Goal: Information Seeking & Learning: Learn about a topic

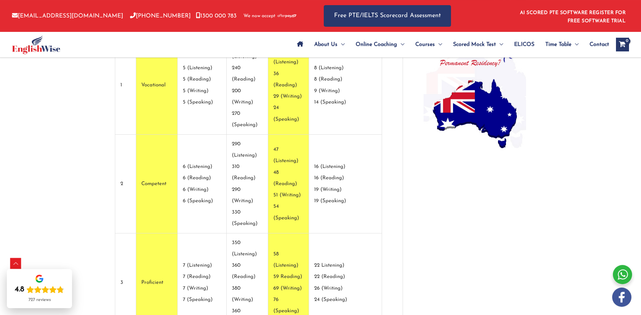
scroll to position [584, 0]
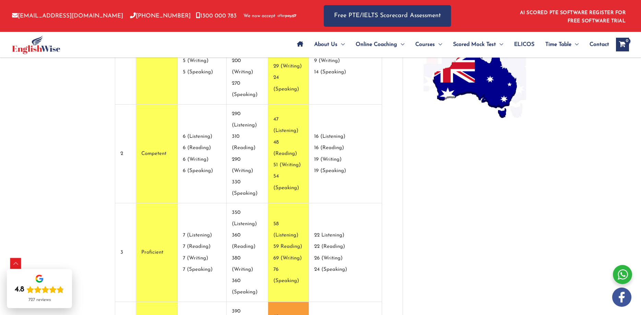
click at [268, 203] on td "350 (Listening) 360 (Reading) 380 (Writing) 360 (Speaking)" at bounding box center [247, 252] width 41 height 99
drag, startPoint x: 286, startPoint y: 181, endPoint x: 286, endPoint y: 192, distance: 10.6
click at [268, 203] on td "350 (Listening) 360 (Reading) 380 (Writing) 360 (Speaking)" at bounding box center [247, 252] width 41 height 99
click at [304, 147] on td "47 (Listening) 48 (Reading) 51 (Writing) 54 (Speaking)" at bounding box center [288, 154] width 40 height 99
drag, startPoint x: 304, startPoint y: 146, endPoint x: 308, endPoint y: 145, distance: 4.2
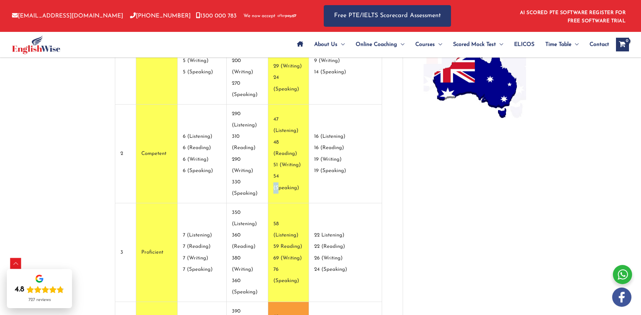
click at [308, 145] on td "47 (Listening) 48 (Reading) 51 (Writing) 54 (Speaking)" at bounding box center [288, 154] width 40 height 99
drag, startPoint x: 308, startPoint y: 144, endPoint x: 344, endPoint y: 141, distance: 35.8
click at [309, 142] on td "47 (Listening) 48 (Reading) 51 (Writing) 54 (Speaking)" at bounding box center [288, 154] width 40 height 99
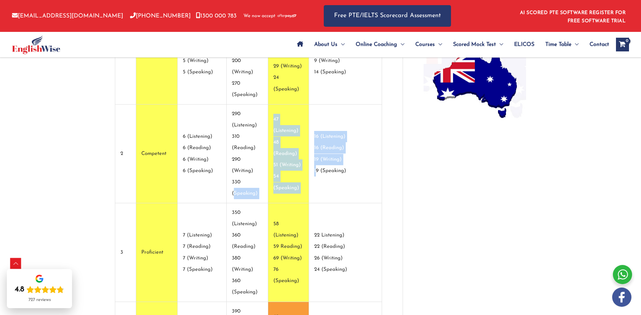
drag, startPoint x: 344, startPoint y: 141, endPoint x: 291, endPoint y: 141, distance: 52.8
click at [291, 141] on tr "2 Competent 6 (Listening) 6 (Reading) 6 (Writing) 6 (Speaking) 290 (Listening) …" at bounding box center [248, 154] width 267 height 99
drag, startPoint x: 296, startPoint y: 140, endPoint x: 299, endPoint y: 140, distance: 3.4
click at [296, 140] on td "47 (Listening) 48 (Reading) 51 (Writing) 54 (Speaking)" at bounding box center [288, 154] width 40 height 99
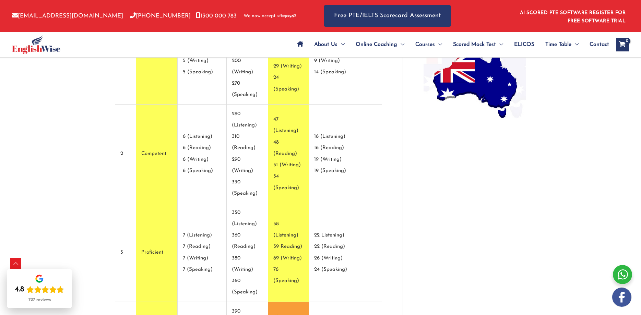
click at [309, 209] on td "58 (Listening) 59 Reading) 69 (Writing) 76 (Speaking)" at bounding box center [288, 252] width 40 height 99
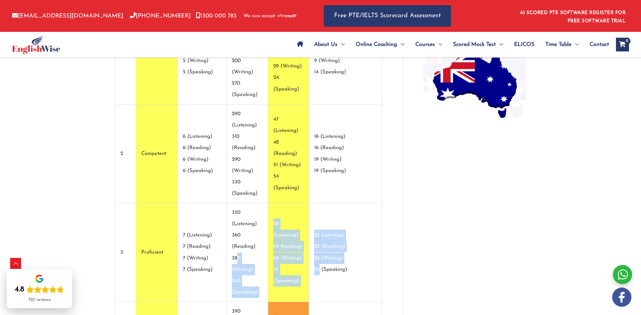
drag, startPoint x: 347, startPoint y: 199, endPoint x: 257, endPoint y: 193, distance: 91.0
click at [257, 203] on tr "3 Proficient 7 (Listening) 7 (Reading) 7 (Writing) 7 (Speaking) 350 (Listening)…" at bounding box center [248, 252] width 267 height 99
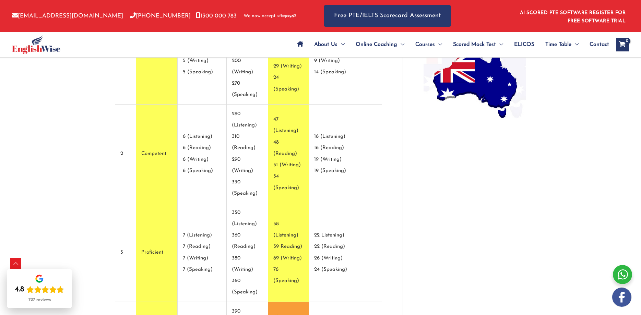
click at [257, 203] on td "350 (Listening) 360 (Reading) 380 (Writing) 360 (Speaking)" at bounding box center [247, 252] width 41 height 99
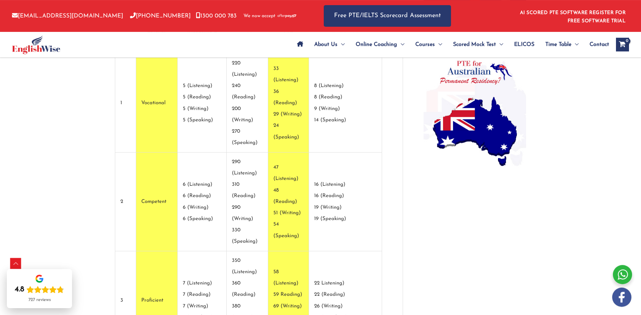
scroll to position [549, 0]
